Goal: Navigation & Orientation: Understand site structure

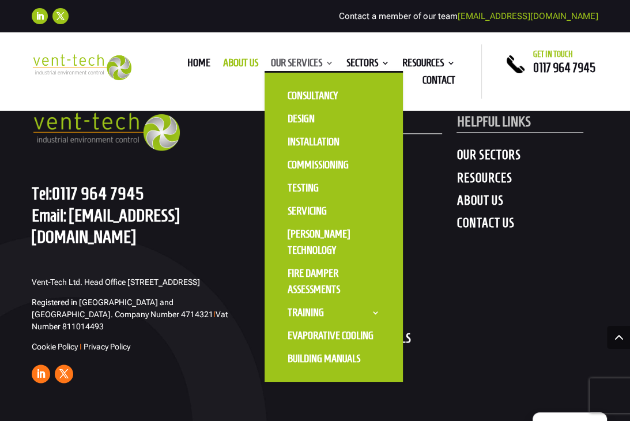
click at [316, 70] on link "Our Services" at bounding box center [302, 65] width 63 height 13
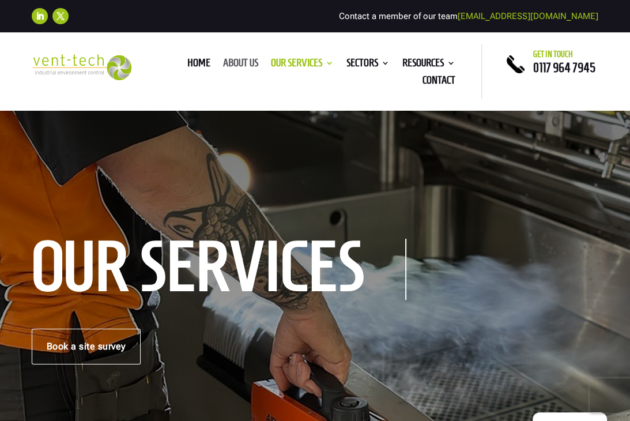
click at [237, 61] on link "About us" at bounding box center [240, 65] width 35 height 13
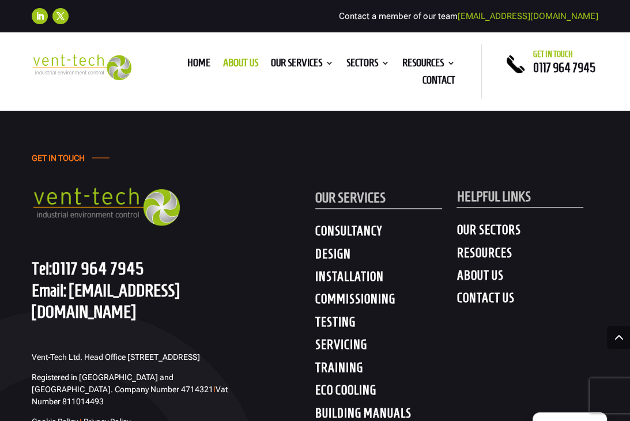
scroll to position [4163, 0]
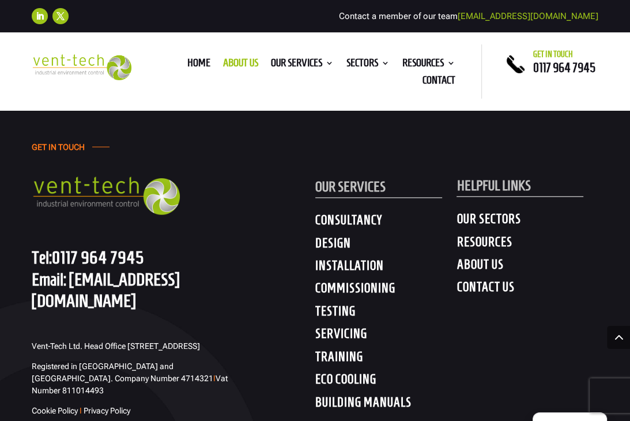
click at [477, 256] on h4 "ABOUT US" at bounding box center [527, 266] width 142 height 21
